Goal: Check status: Check status

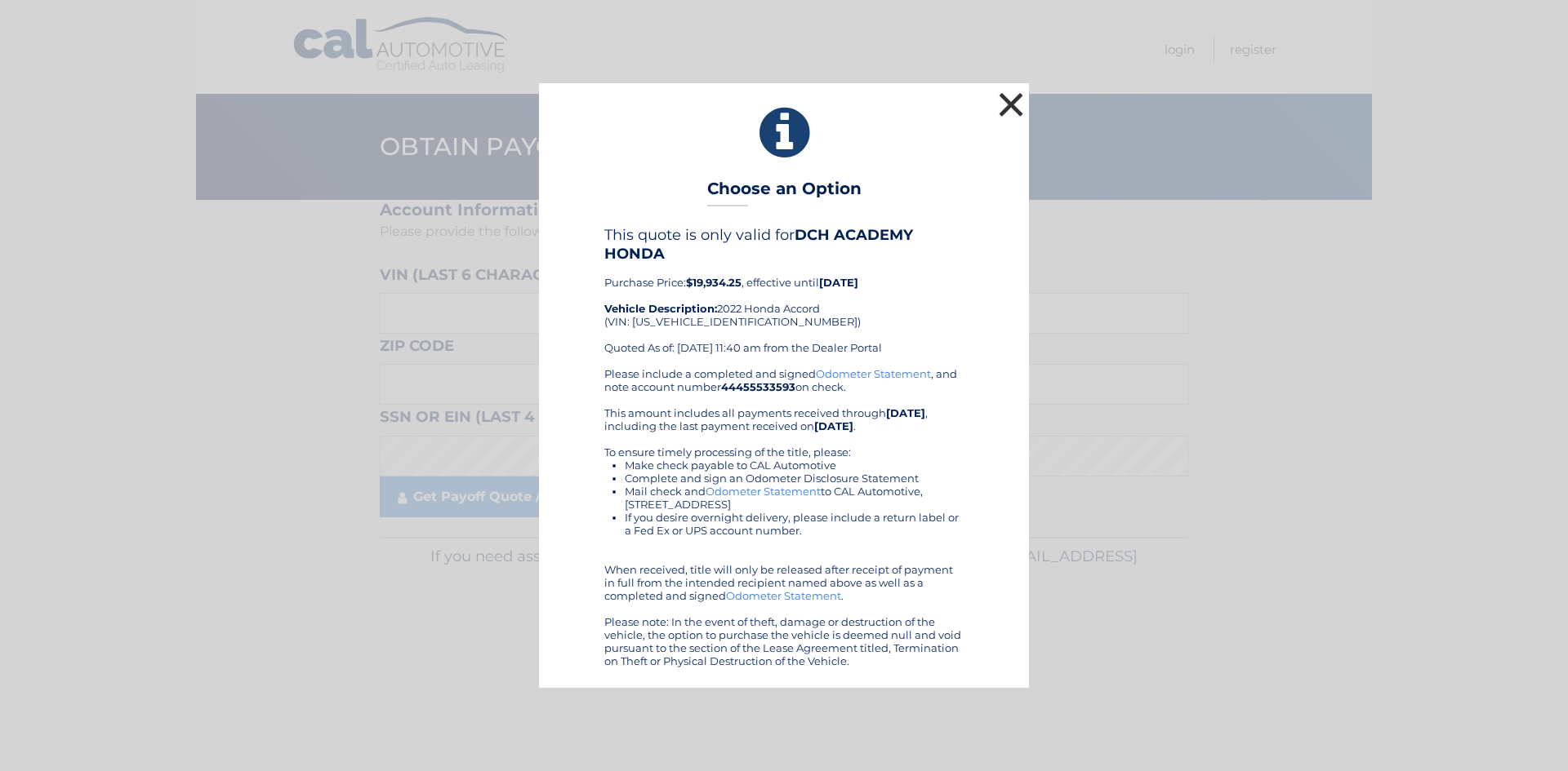
click at [1002, 110] on button "×" at bounding box center [1010, 104] width 32 height 32
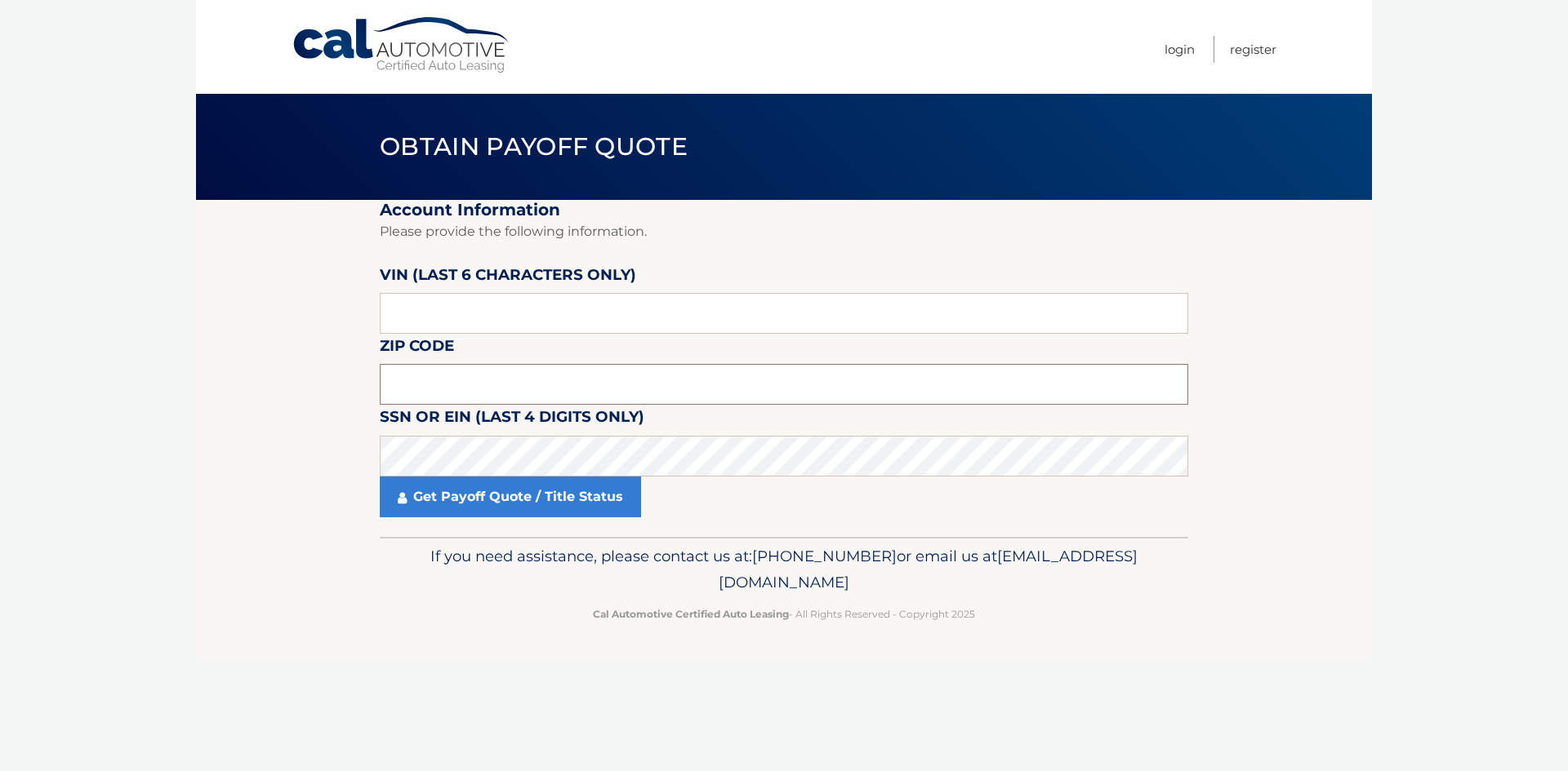
click at [422, 365] on input "text" at bounding box center [784, 384] width 809 height 41
type input "08816"
click at [463, 301] on input "text" at bounding box center [784, 314] width 809 height 41
type input "2*****"
type input "324669"
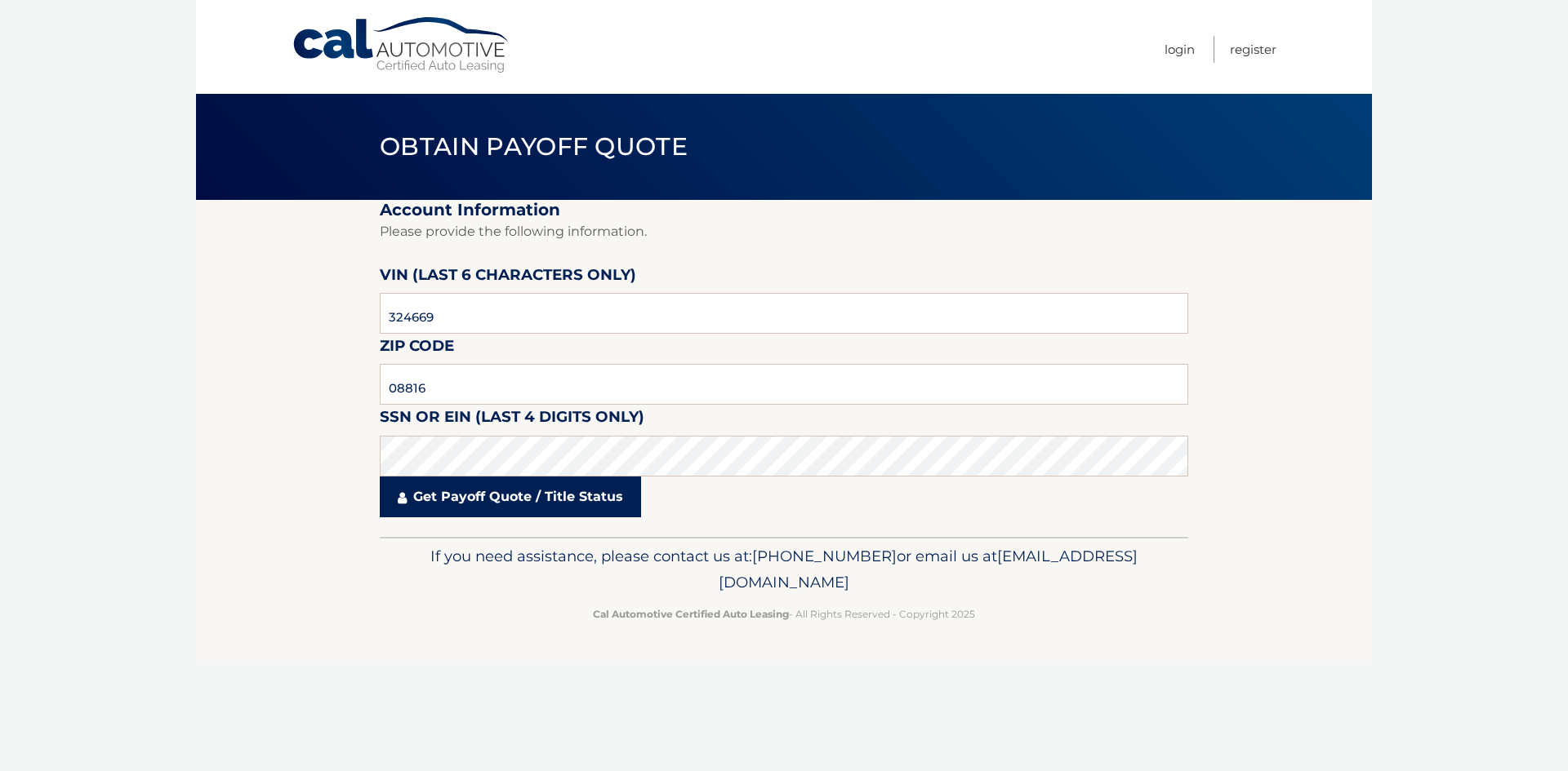
click at [529, 512] on link "Get Payoff Quote / Title Status" at bounding box center [510, 497] width 261 height 41
click at [530, 503] on link "Get Payoff Quote / Title Status" at bounding box center [510, 497] width 261 height 41
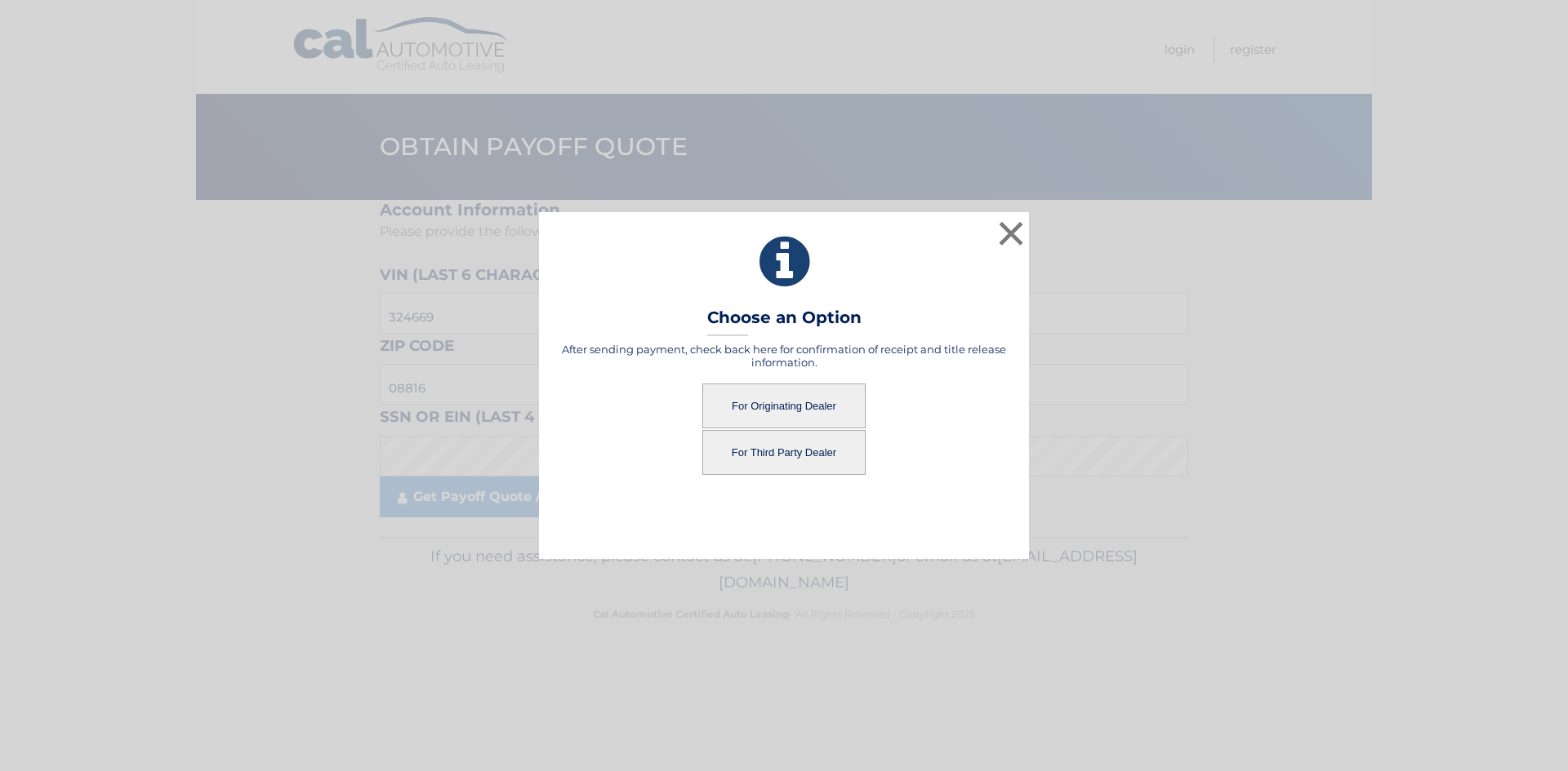
click at [759, 403] on button "For Originating Dealer" at bounding box center [784, 406] width 163 height 45
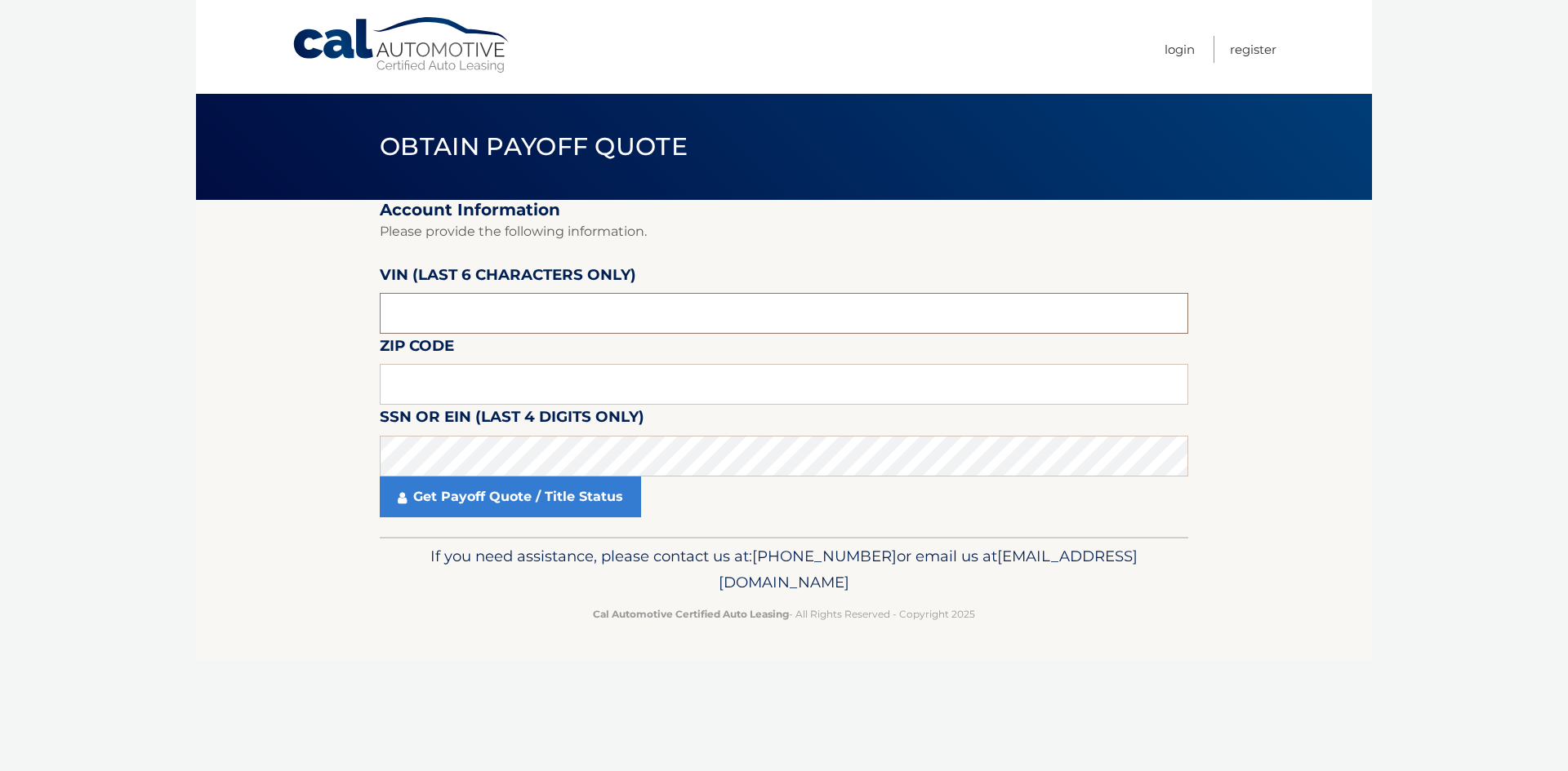
click at [402, 301] on input "text" at bounding box center [784, 314] width 809 height 41
click at [410, 391] on input "text" at bounding box center [784, 384] width 809 height 41
click at [456, 366] on input "text" at bounding box center [784, 384] width 809 height 41
type input "08816"
click at [412, 327] on input "text" at bounding box center [784, 314] width 809 height 41
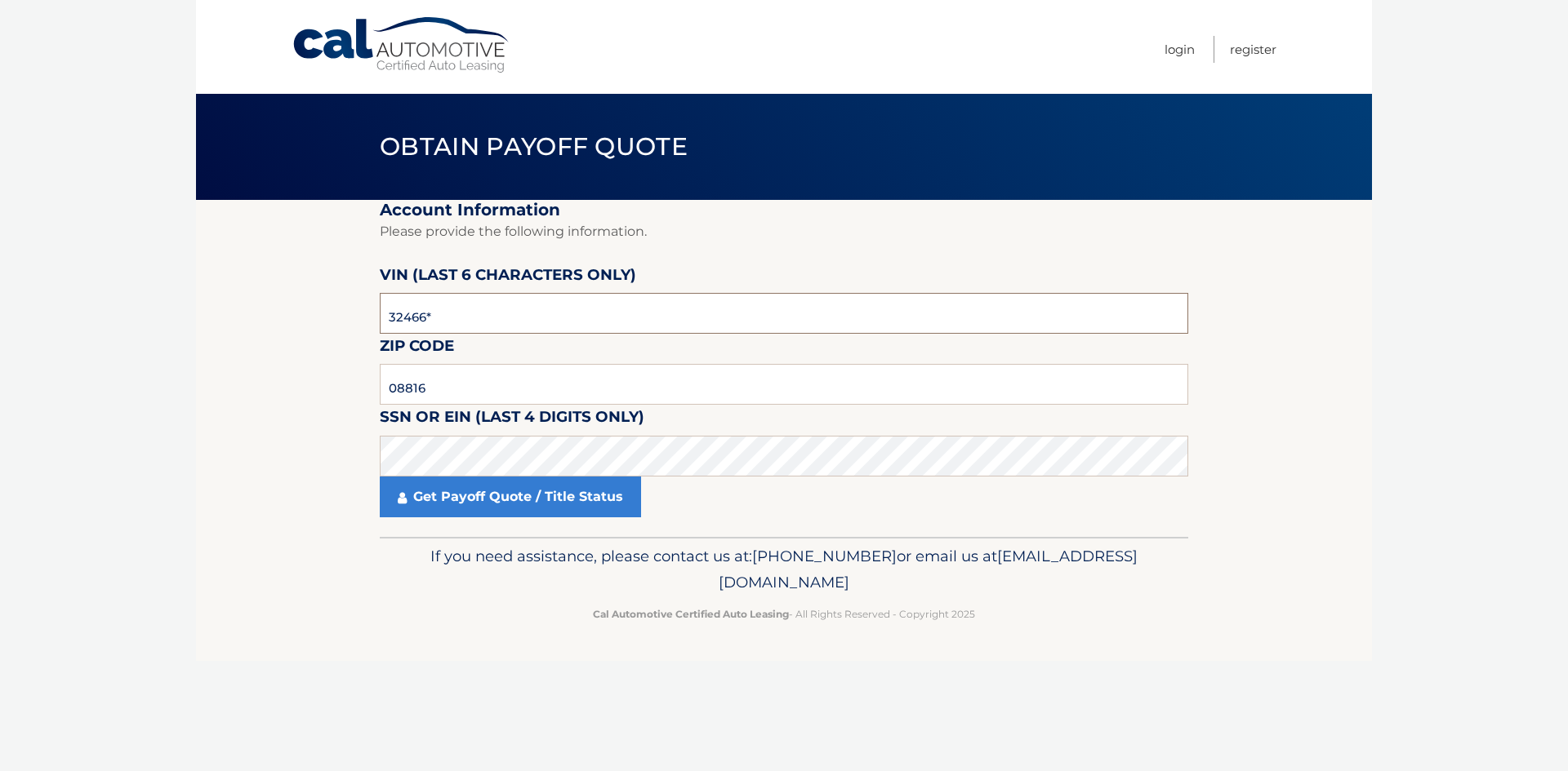
type input "324669"
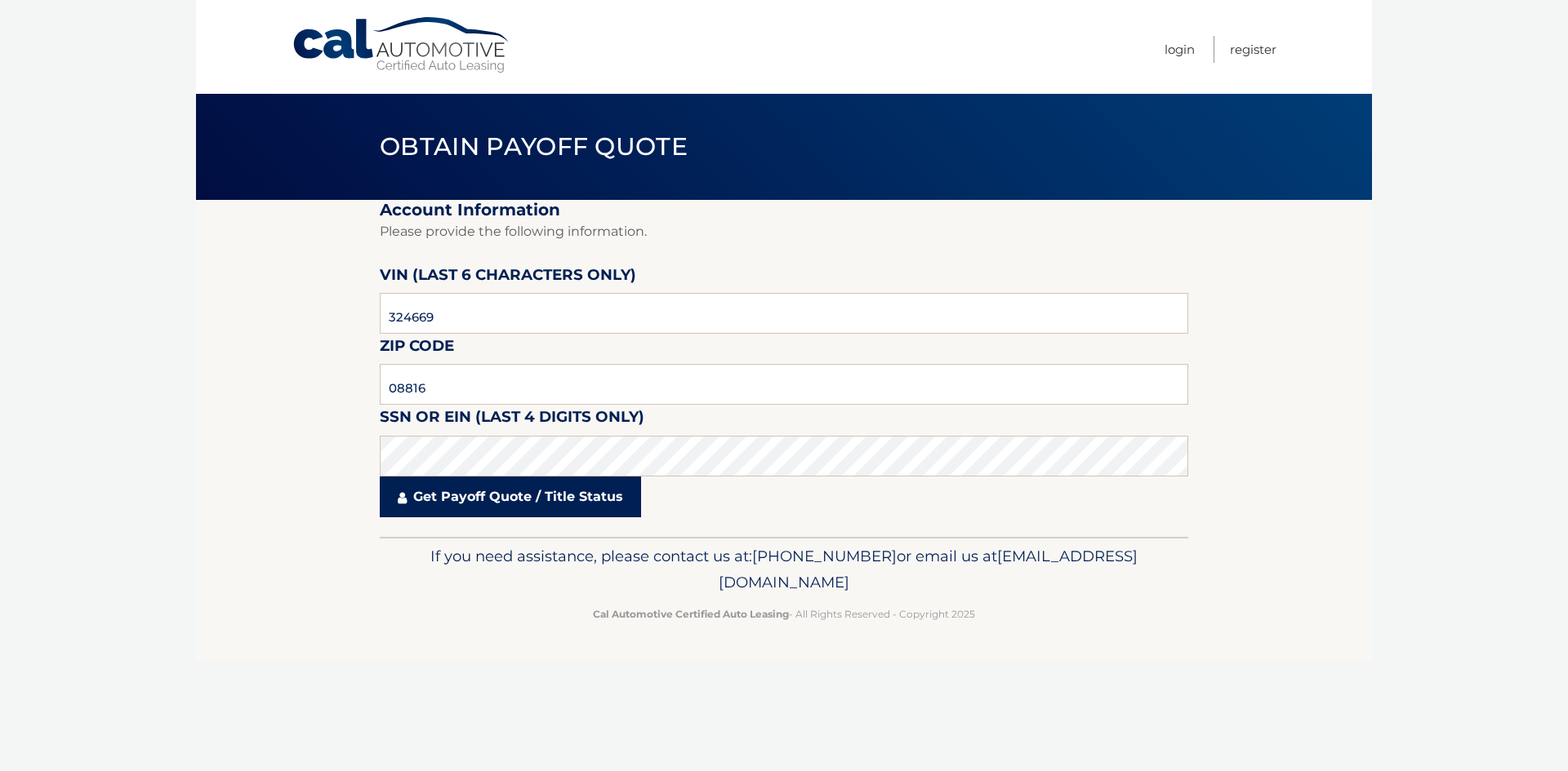
click at [436, 500] on link "Get Payoff Quote / Title Status" at bounding box center [510, 497] width 261 height 41
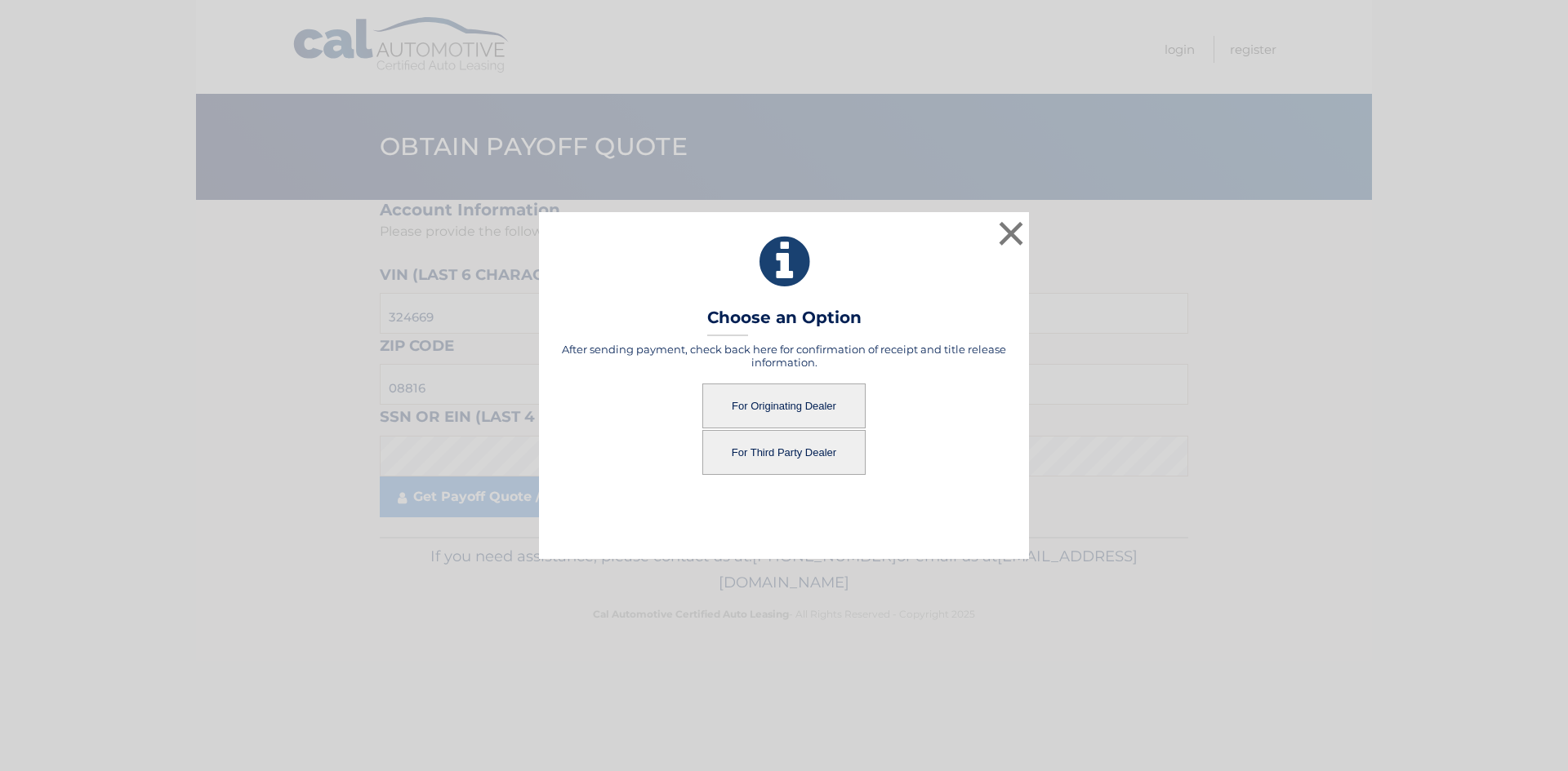
click at [730, 411] on button "For Originating Dealer" at bounding box center [784, 406] width 163 height 45
click at [790, 397] on button "For Originating Dealer" at bounding box center [784, 406] width 163 height 45
click at [750, 398] on button "For Originating Dealer" at bounding box center [784, 406] width 163 height 45
